Goal: Information Seeking & Learning: Understand process/instructions

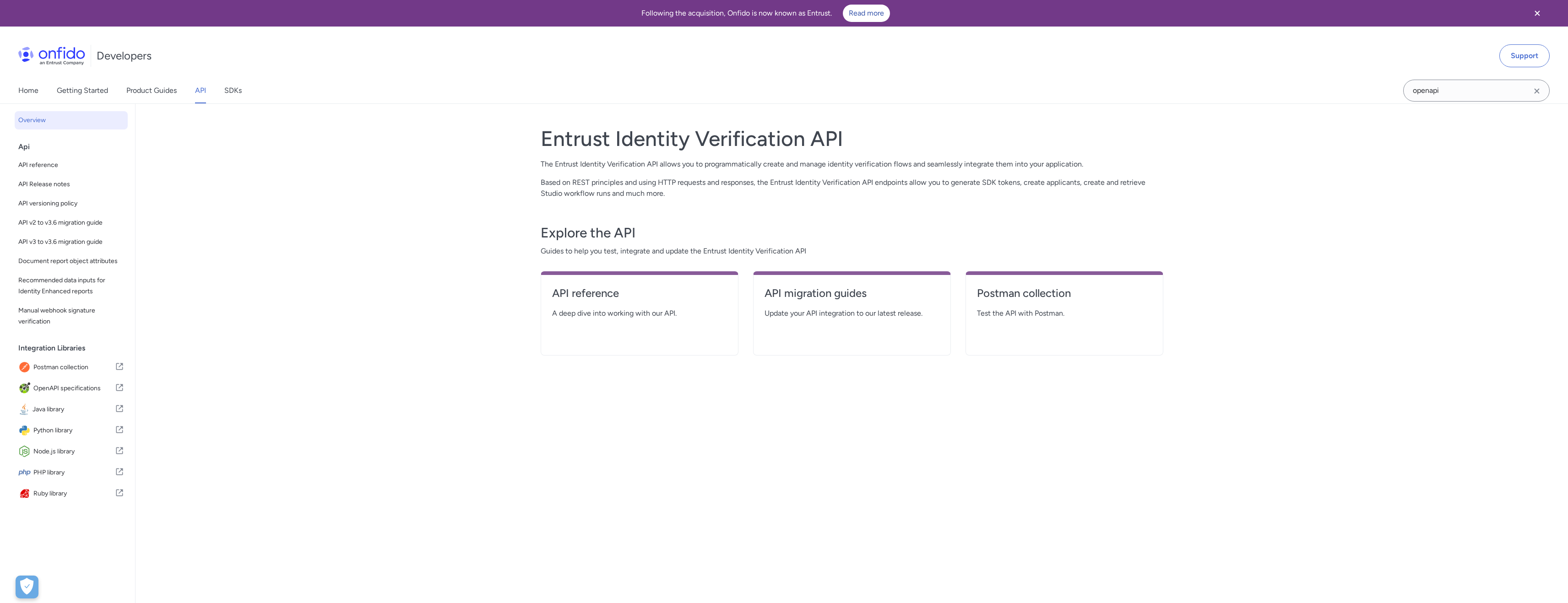
click at [1141, 50] on div "Developers Support" at bounding box center [784, 56] width 1568 height 44
click at [1540, 14] on icon "Close banner" at bounding box center [1538, 13] width 11 height 11
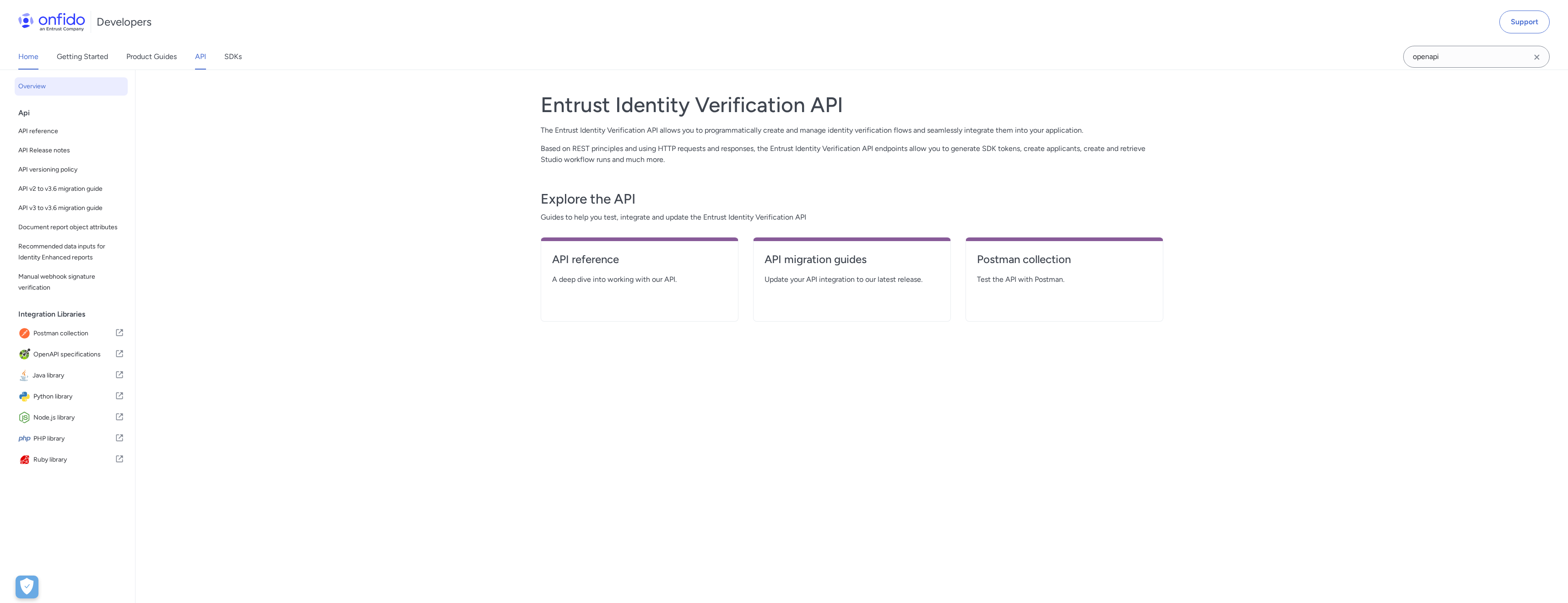
click at [28, 57] on link "Home" at bounding box center [28, 57] width 20 height 26
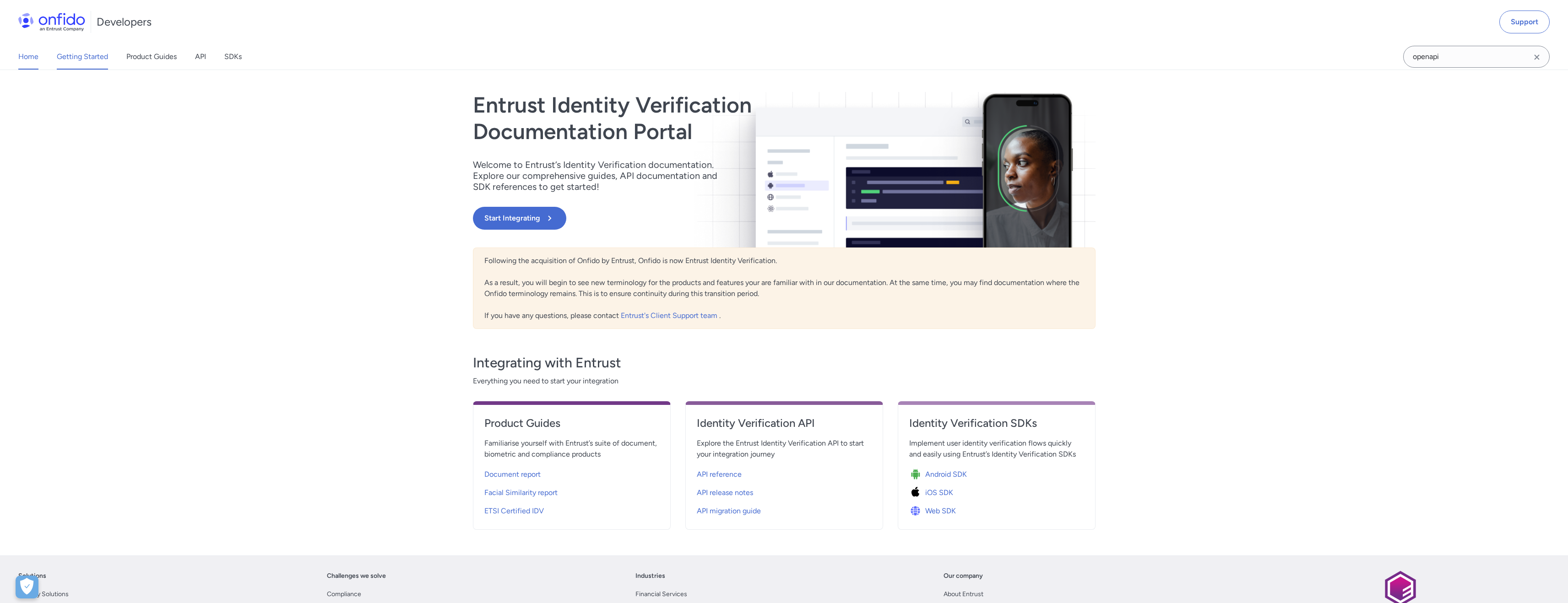
click at [71, 57] on link "Getting Started" at bounding box center [82, 57] width 51 height 26
